Goal: Find specific page/section: Find specific page/section

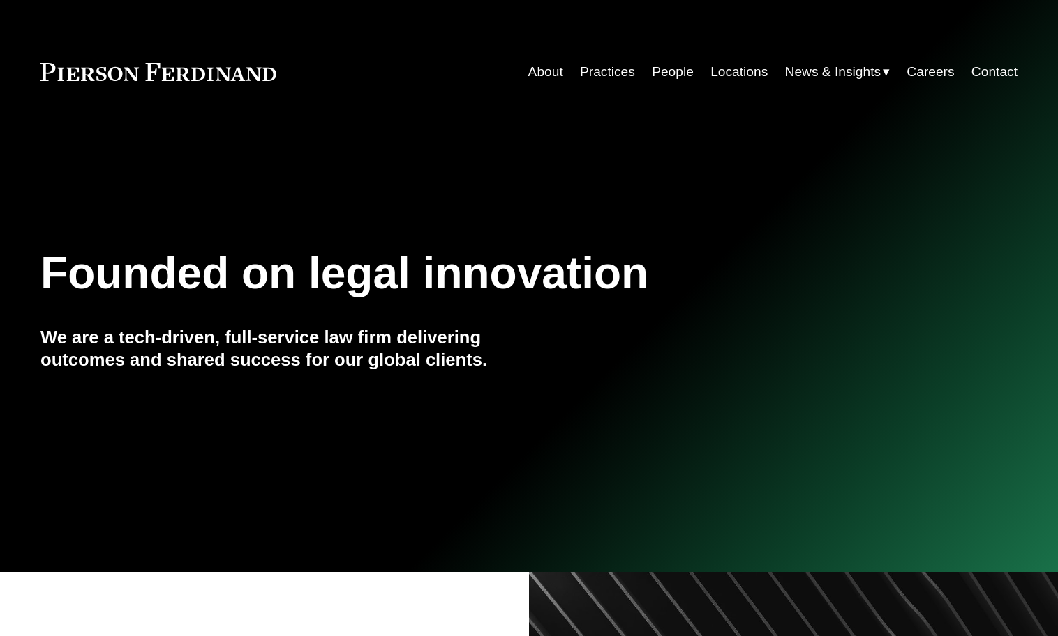
click at [710, 72] on link "Locations" at bounding box center [738, 72] width 57 height 27
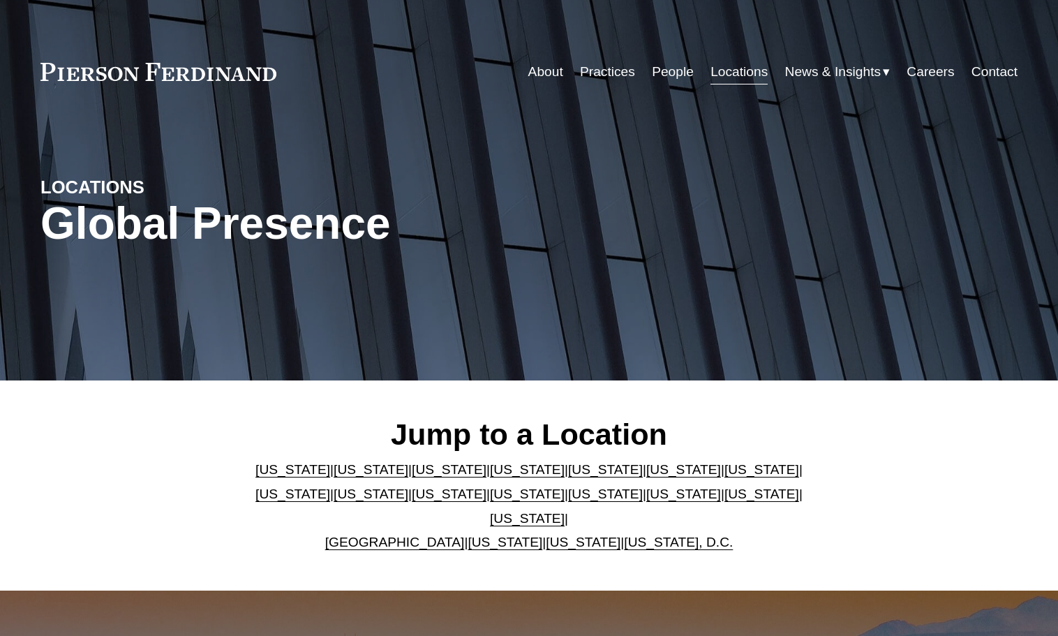
click at [564, 511] on link "[US_STATE]" at bounding box center [527, 518] width 75 height 15
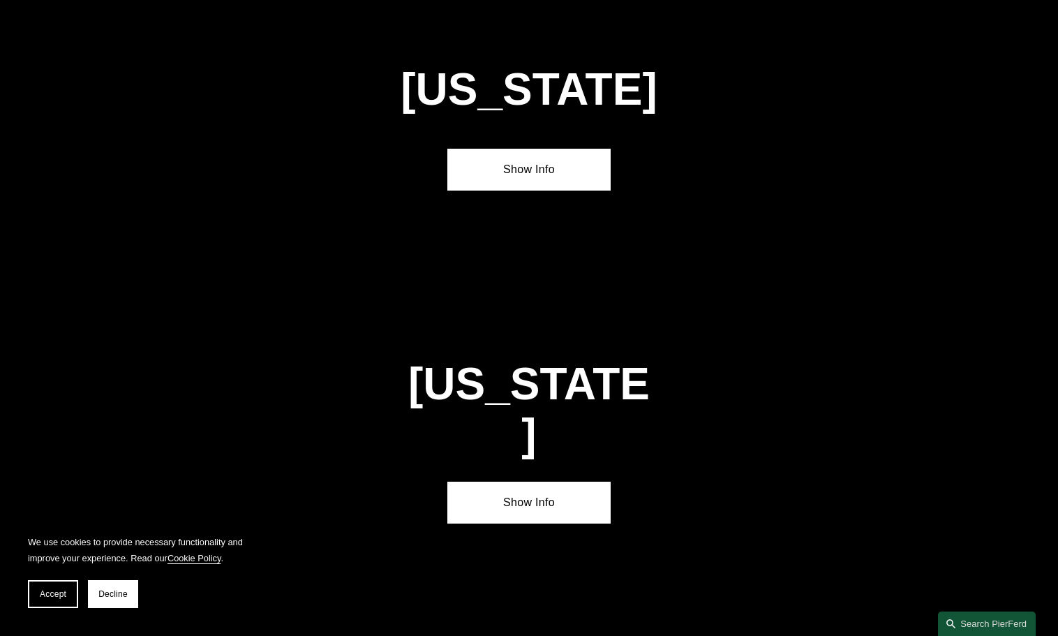
scroll to position [4390, 0]
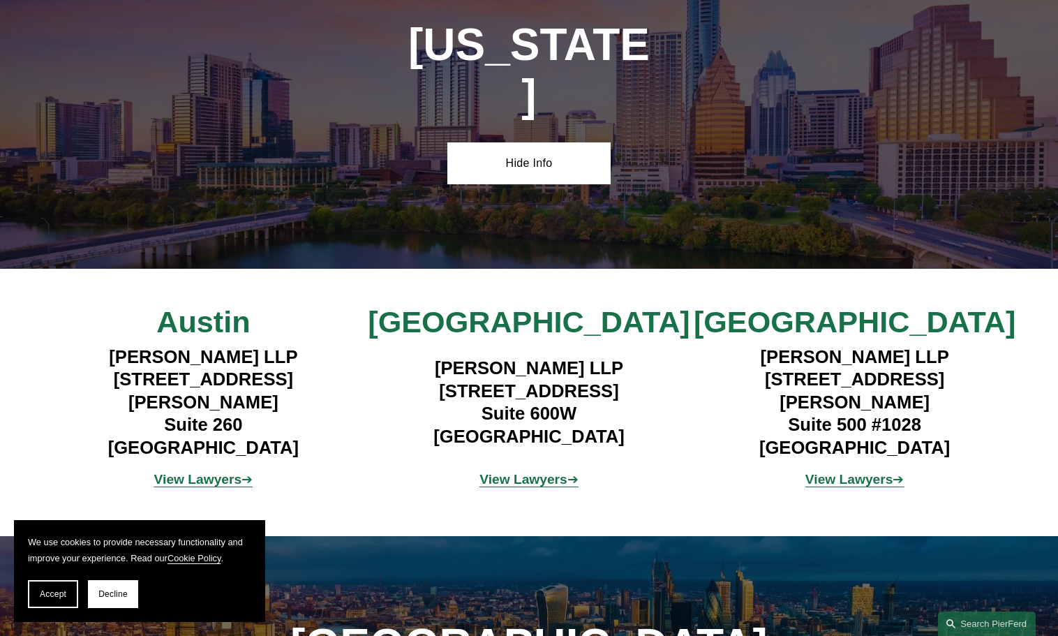
scroll to position [4930, 0]
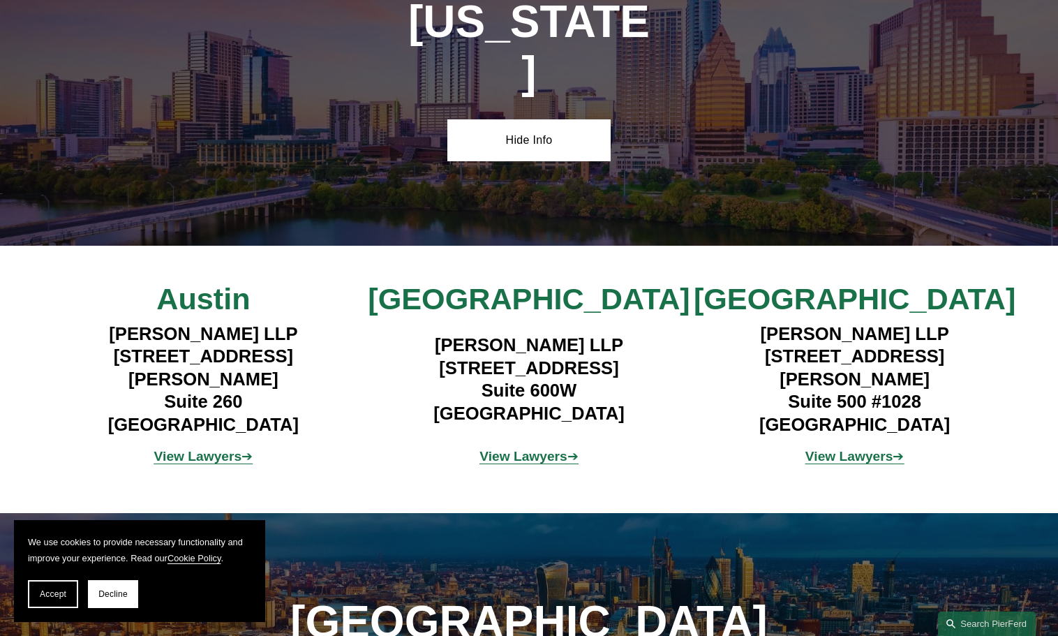
click at [553, 449] on strong "View Lawyers" at bounding box center [523, 456] width 88 height 15
click at [217, 449] on strong "View Lawyers" at bounding box center [198, 456] width 88 height 15
click at [825, 449] on strong "View Lawyers" at bounding box center [849, 456] width 88 height 15
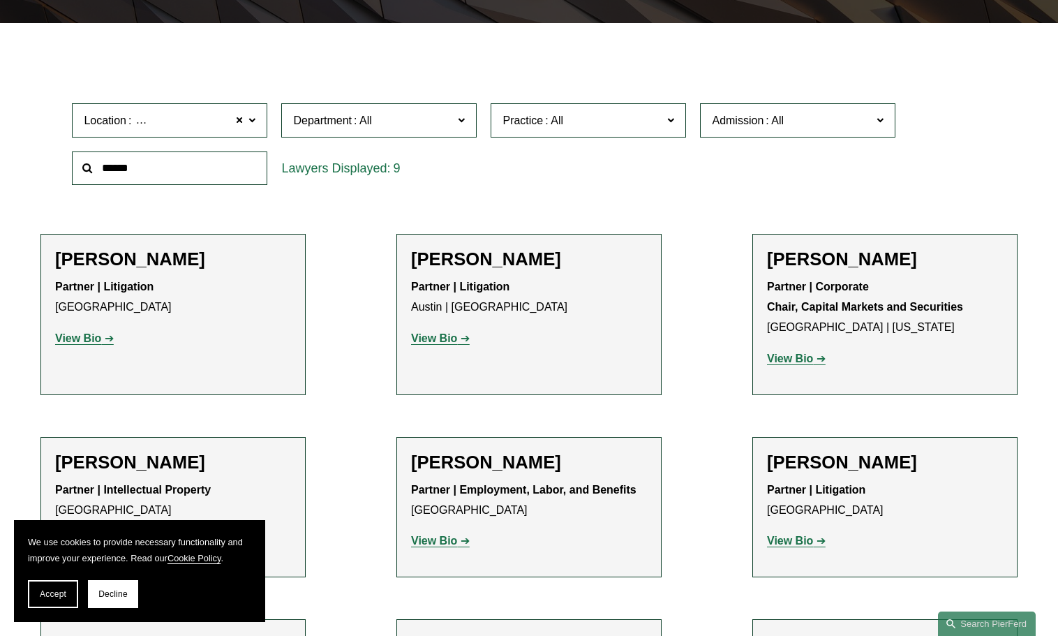
scroll to position [375, 0]
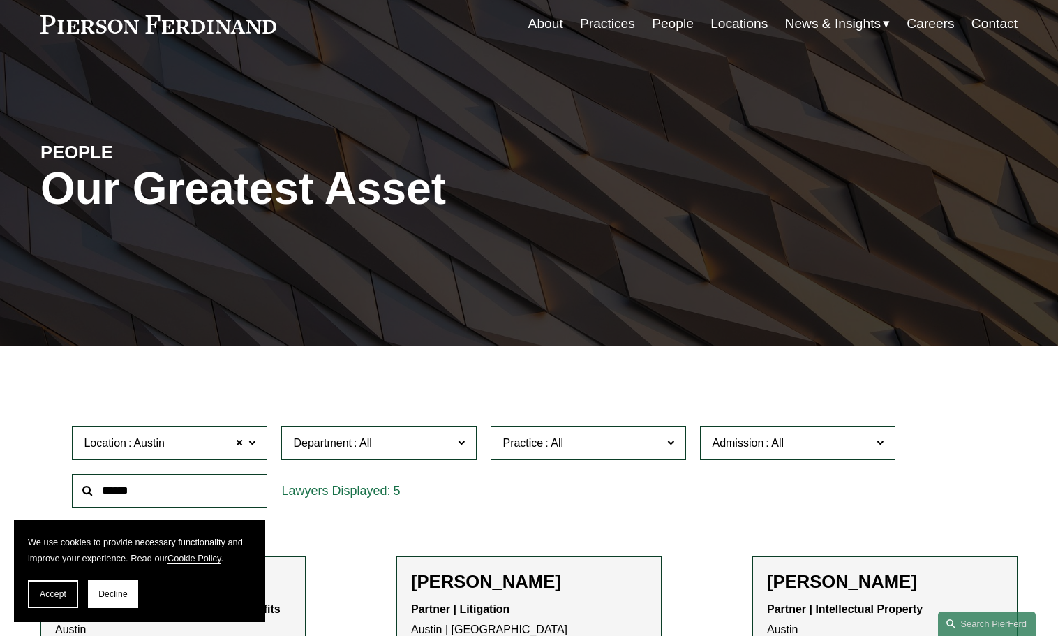
scroll to position [51, 0]
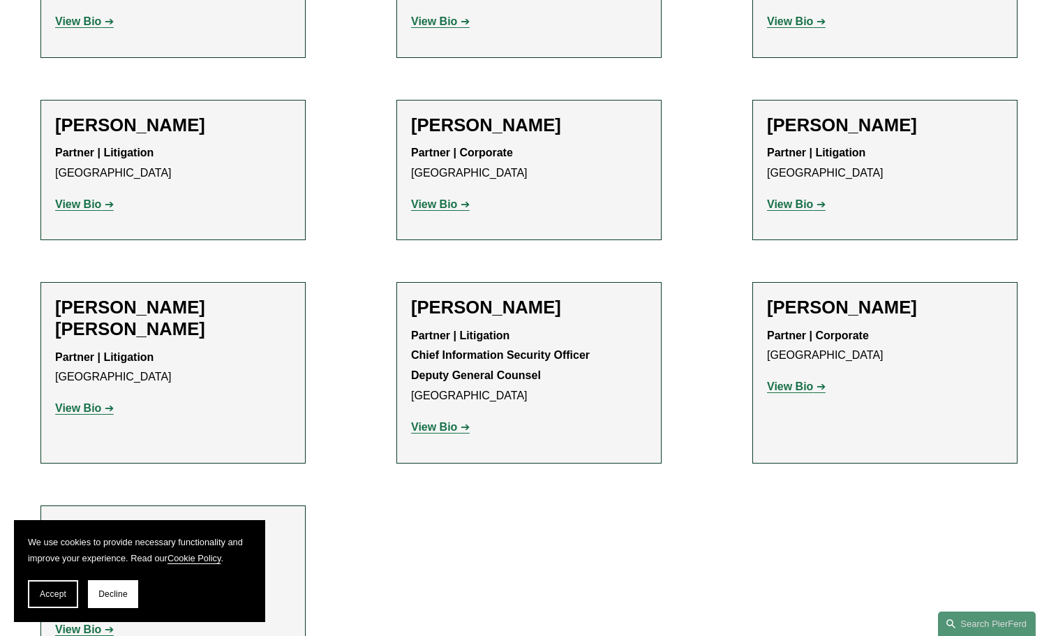
scroll to position [696, 0]
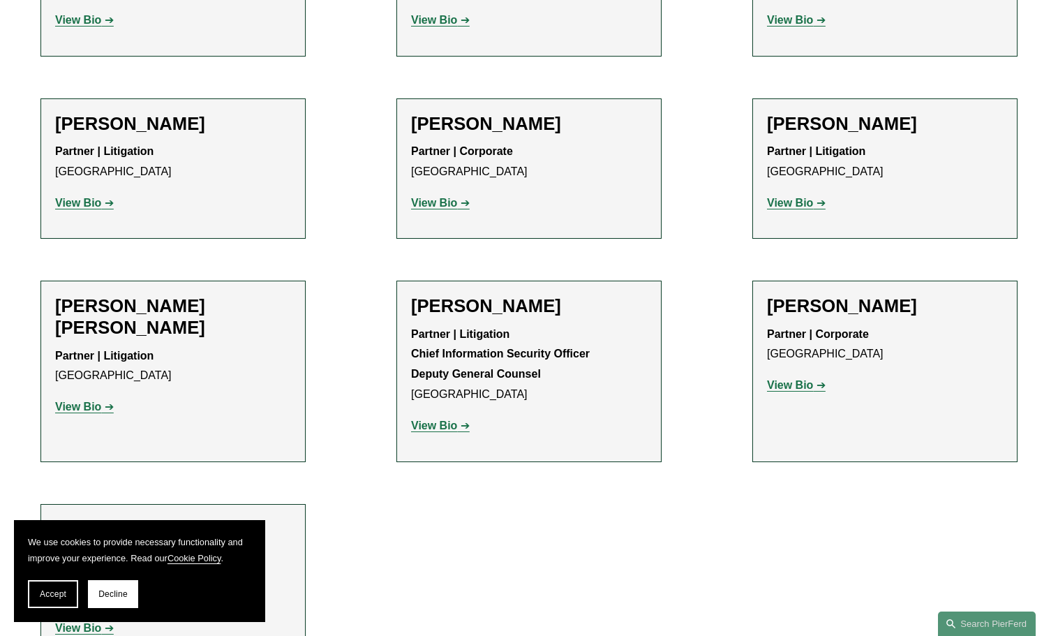
click at [79, 200] on strong "View Bio" at bounding box center [78, 203] width 46 height 12
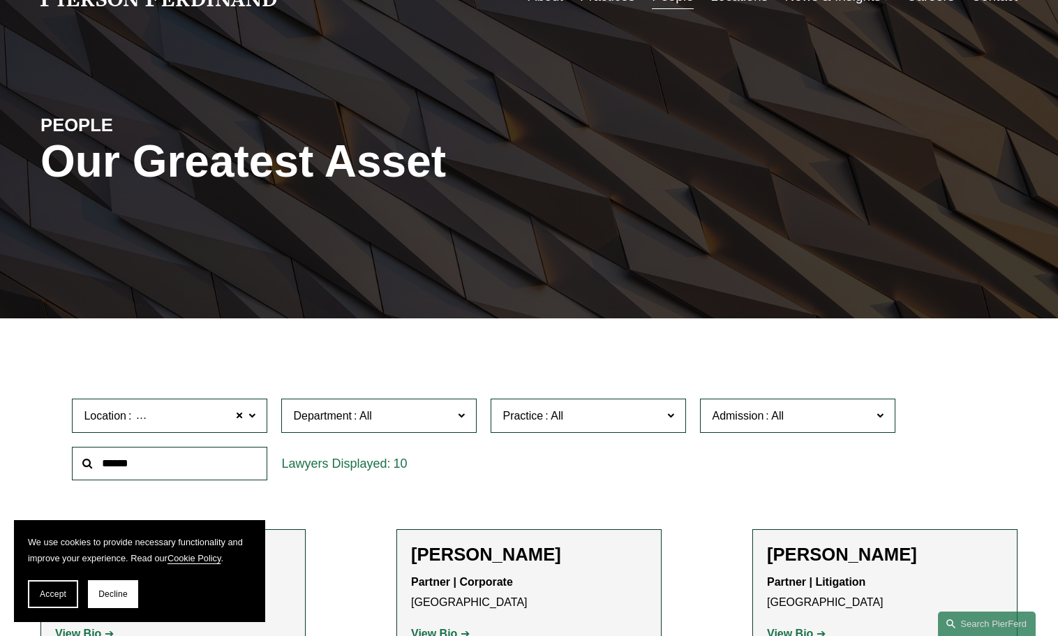
scroll to position [59, 0]
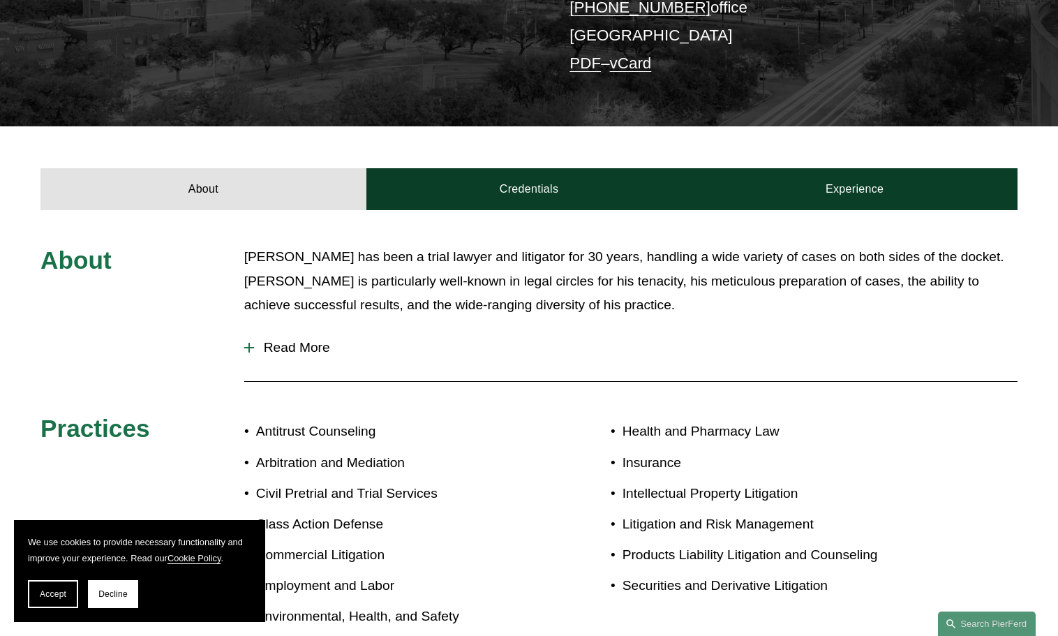
scroll to position [367, 0]
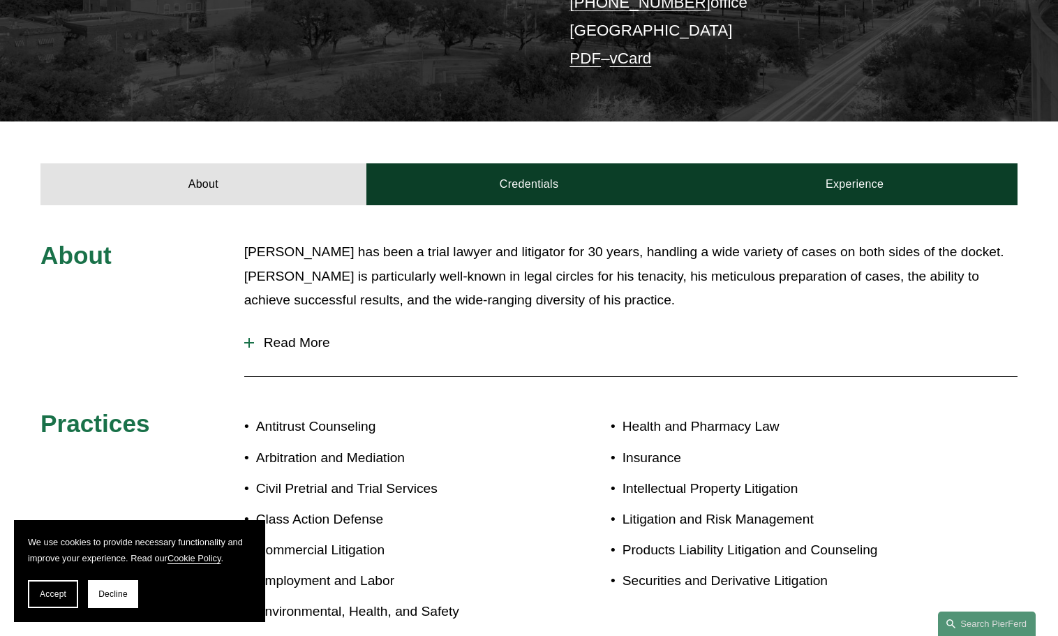
click at [294, 347] on span "Read More" at bounding box center [635, 342] width 763 height 15
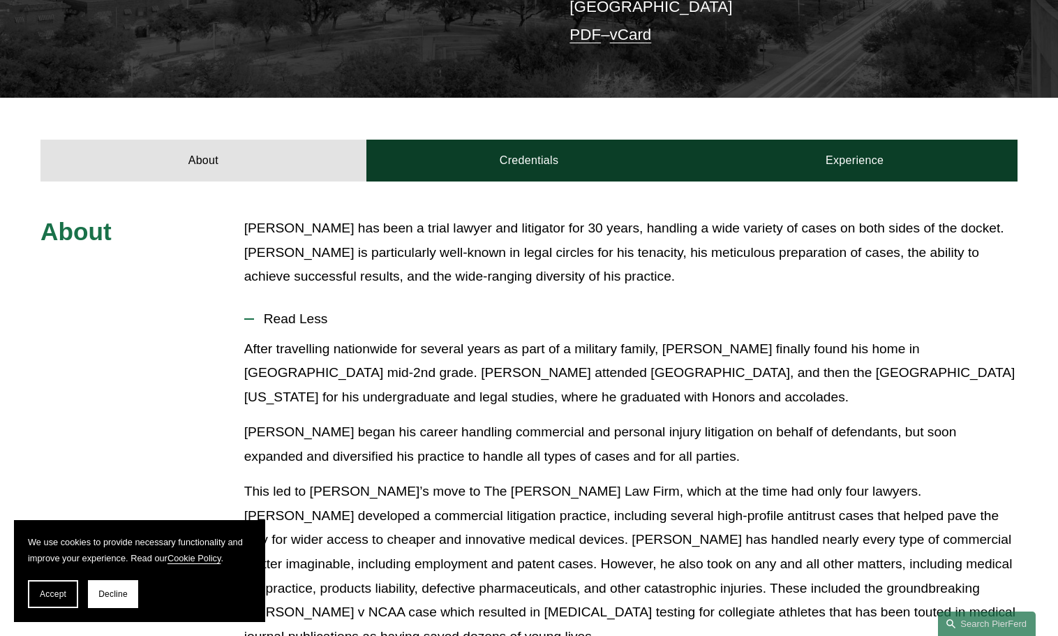
scroll to position [389, 0]
